Goal: Information Seeking & Learning: Learn about a topic

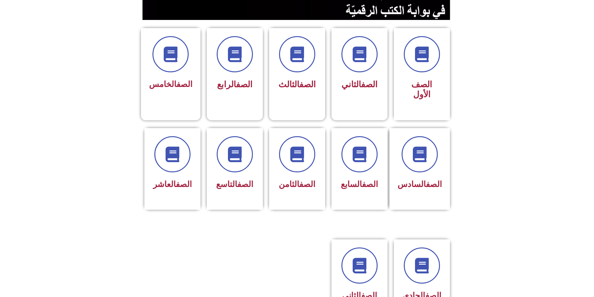
scroll to position [187, 0]
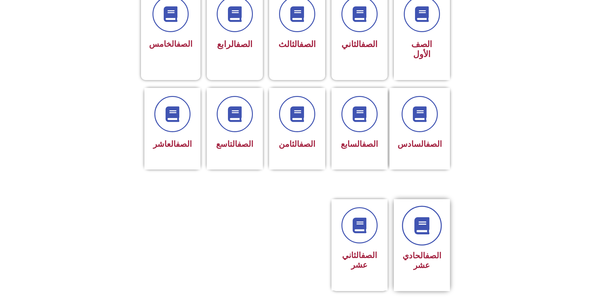
click at [431, 206] on link at bounding box center [422, 226] width 40 height 40
click at [227, 106] on icon at bounding box center [234, 114] width 17 height 17
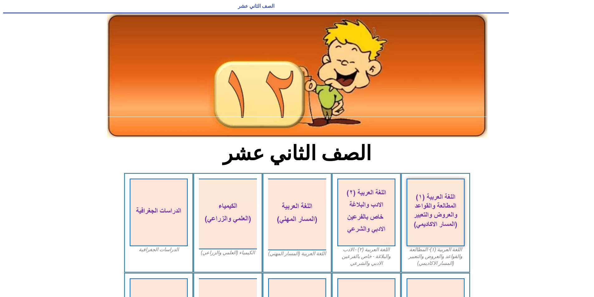
scroll to position [31, 0]
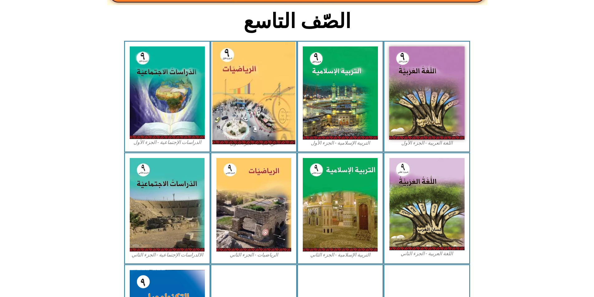
scroll to position [156, 0]
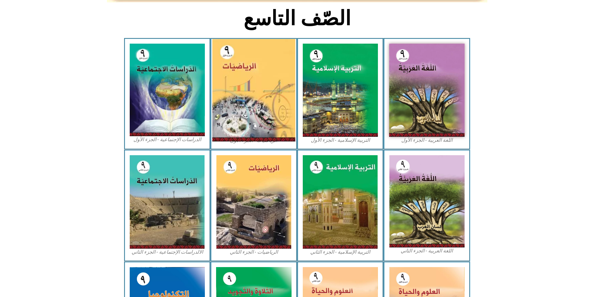
click at [245, 102] on img at bounding box center [253, 90] width 83 height 103
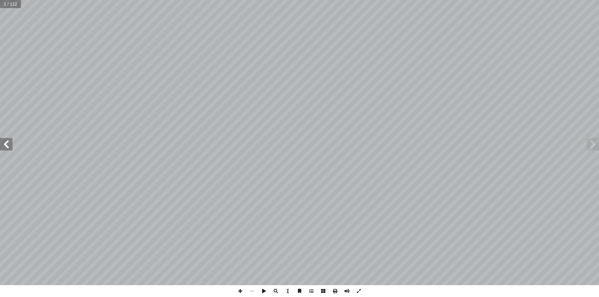
click at [7, 146] on span at bounding box center [6, 144] width 12 height 12
click at [310, 287] on span at bounding box center [311, 291] width 12 height 12
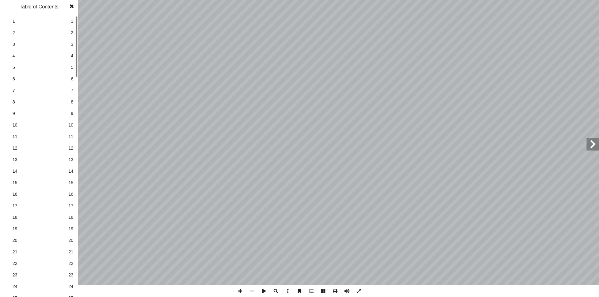
click at [70, 5] on span at bounding box center [71, 6] width 11 height 12
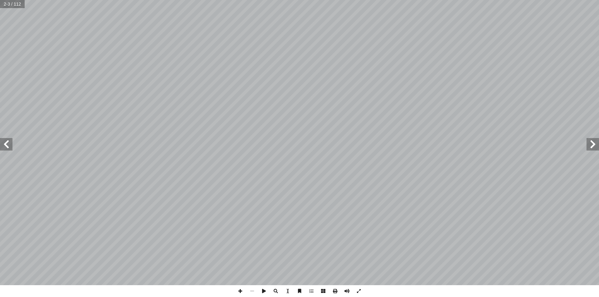
click at [12, 143] on span at bounding box center [6, 144] width 12 height 12
click at [10, 143] on span at bounding box center [6, 144] width 12 height 12
click at [7, 149] on span at bounding box center [6, 144] width 12 height 12
click at [10, 144] on span at bounding box center [6, 144] width 12 height 12
click at [596, 143] on span at bounding box center [592, 144] width 12 height 12
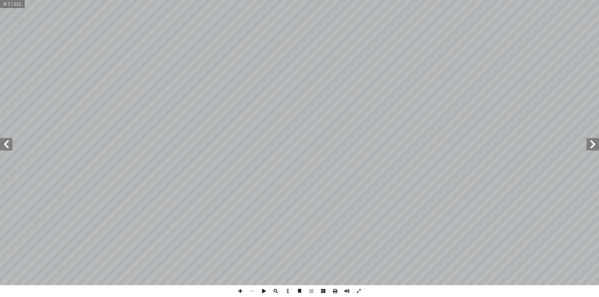
click at [7, 146] on span at bounding box center [6, 144] width 12 height 12
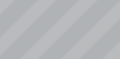
click at [120, 47] on div "4 ) ١ - ١ ( ة ّ عداد الحقيقي أ ال� لى مجموعة .......... إ لعدد ينتمي � � � هذ ل…" at bounding box center [60, 23] width 120 height 47
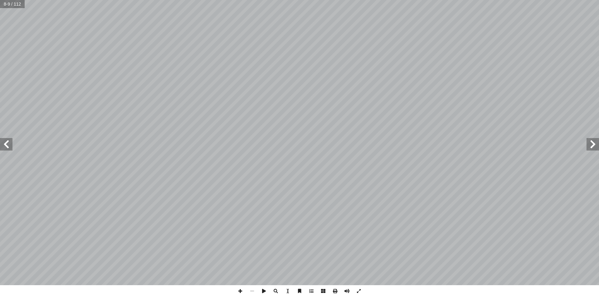
drag, startPoint x: 6, startPoint y: 142, endPoint x: 450, endPoint y: 291, distance: 468.9
click at [6, 142] on span at bounding box center [6, 144] width 12 height 12
